Goal: Navigation & Orientation: Find specific page/section

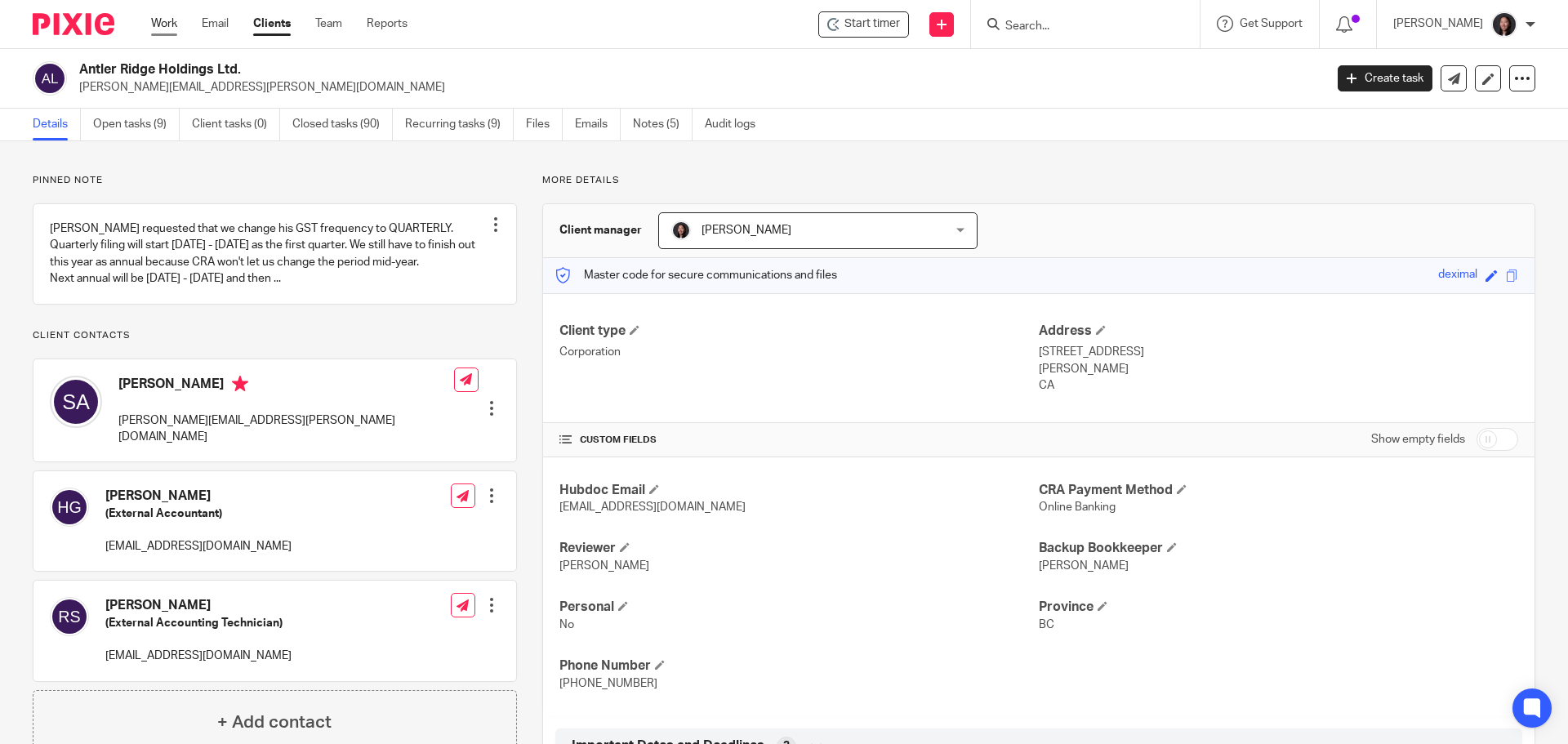
click at [177, 27] on link "Work" at bounding box center [163, 23] width 26 height 16
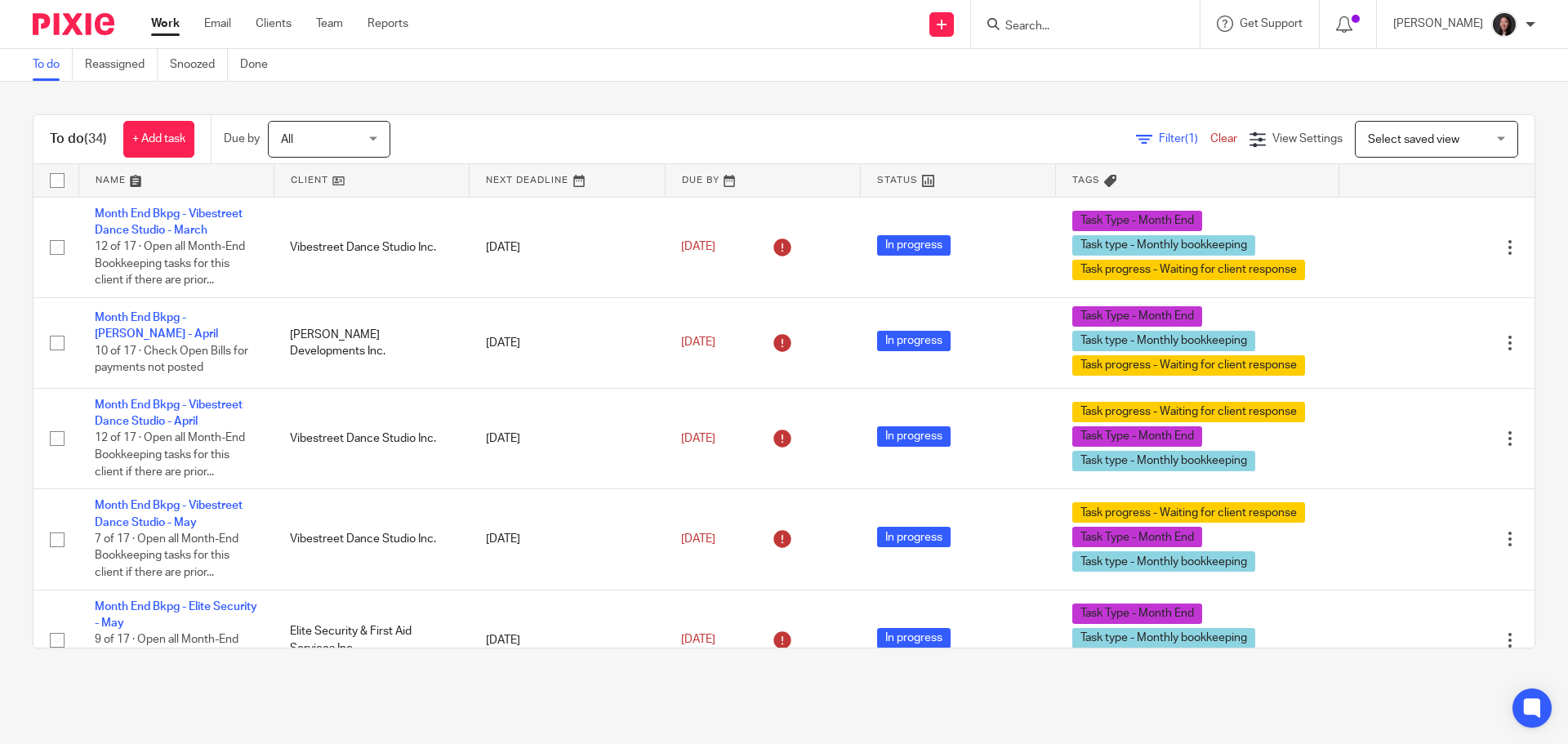
click at [198, 175] on link at bounding box center [176, 181] width 194 height 33
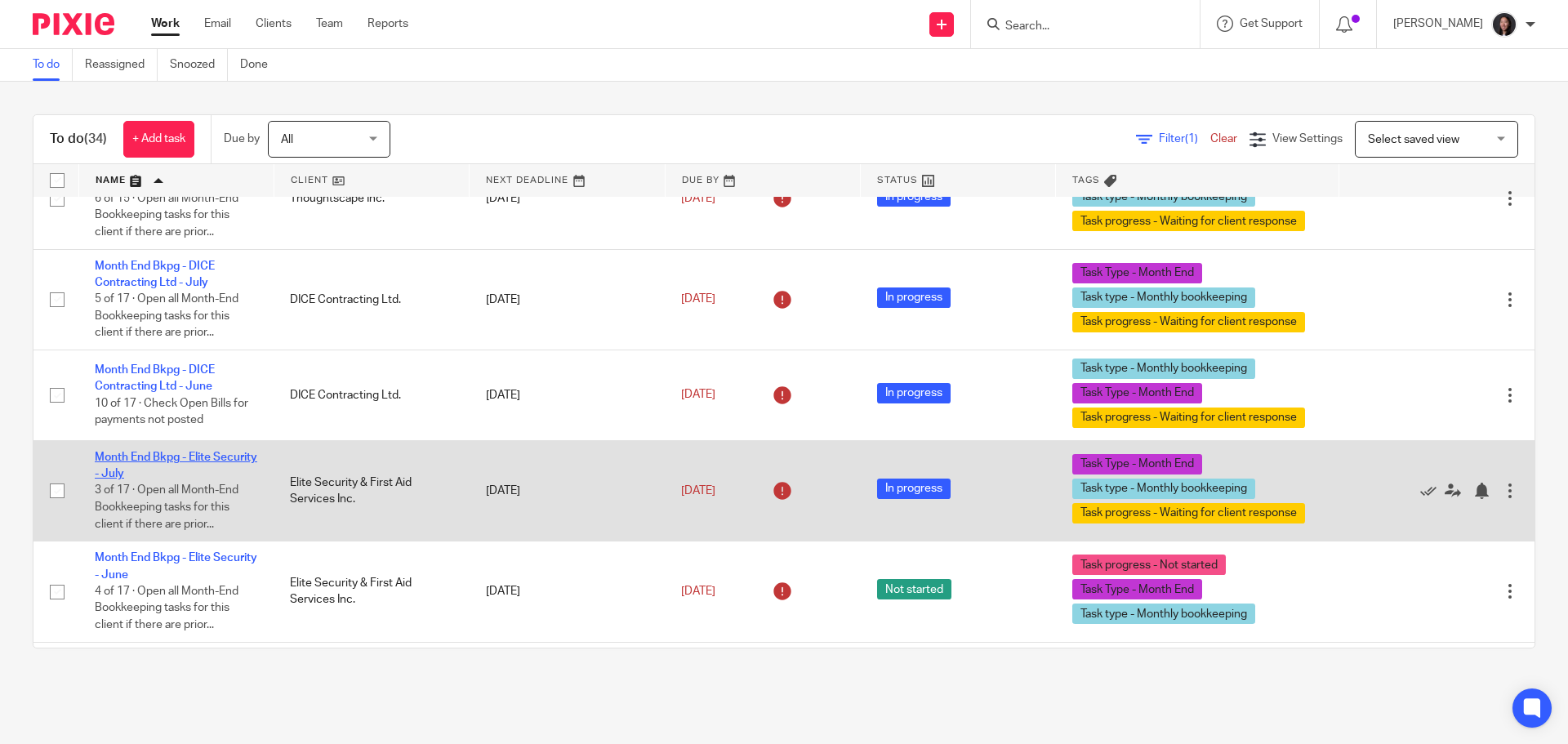
scroll to position [572, 0]
